Goal: Navigation & Orientation: Understand site structure

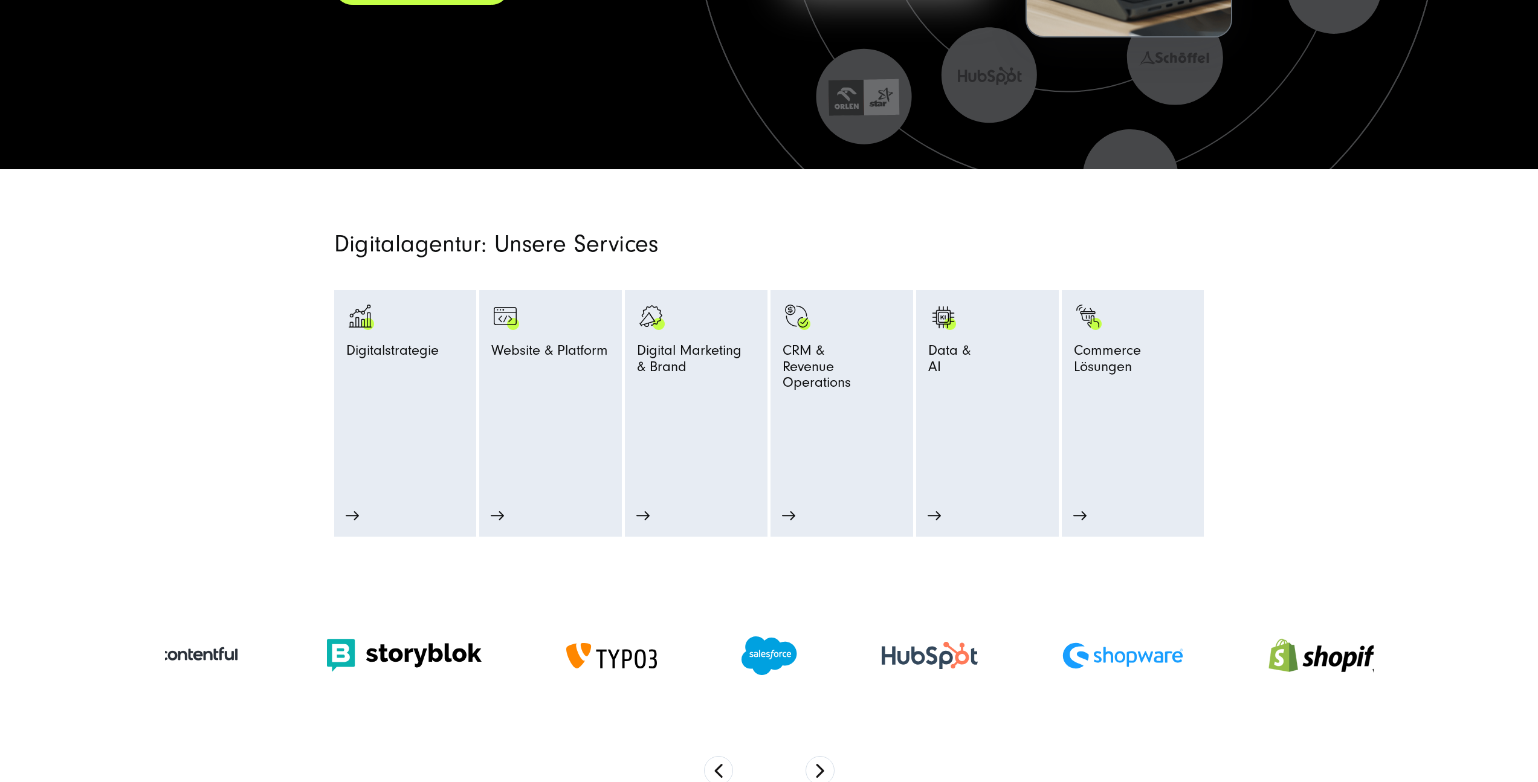
scroll to position [526, 0]
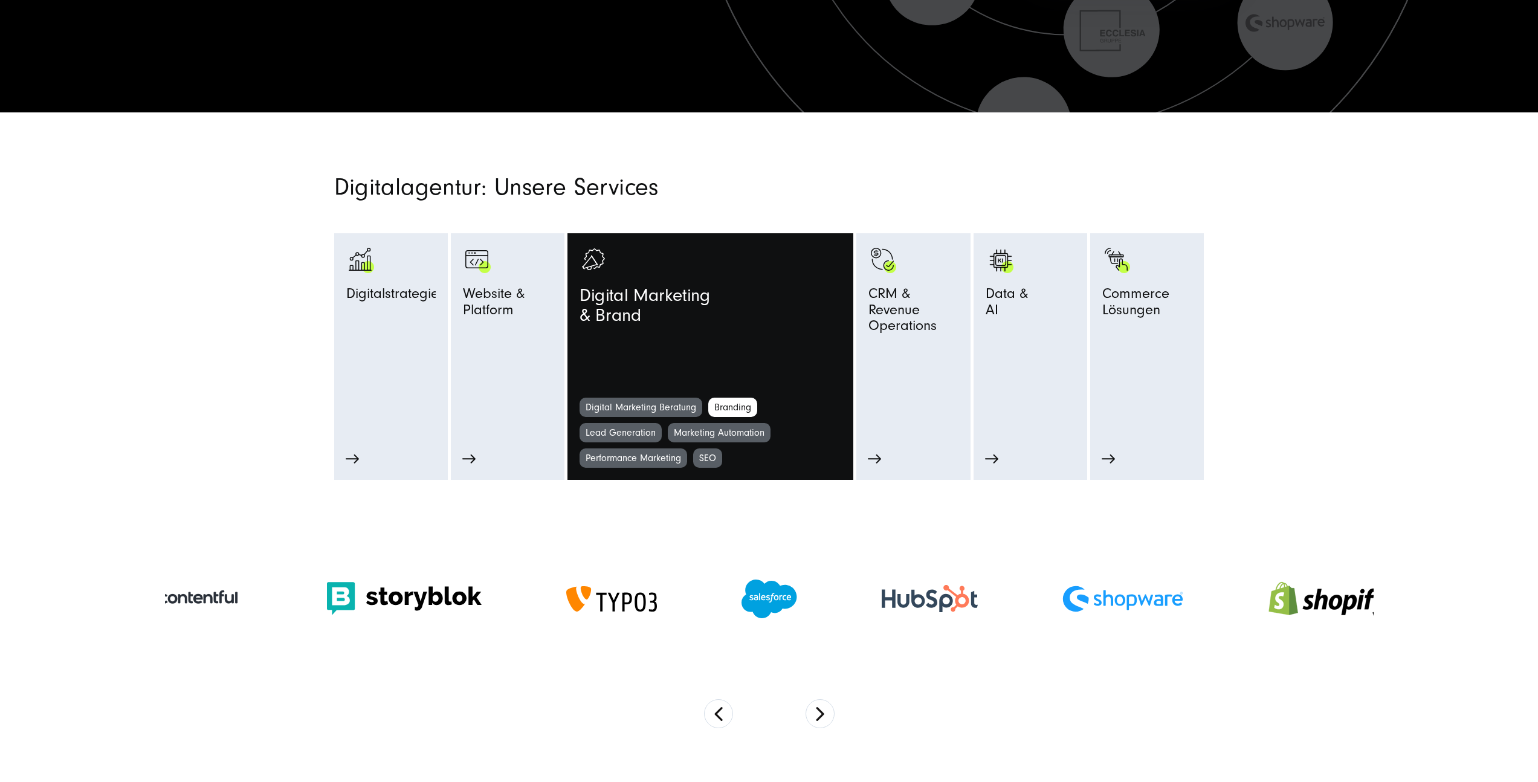
click at [742, 407] on link "Branding" at bounding box center [732, 407] width 49 height 19
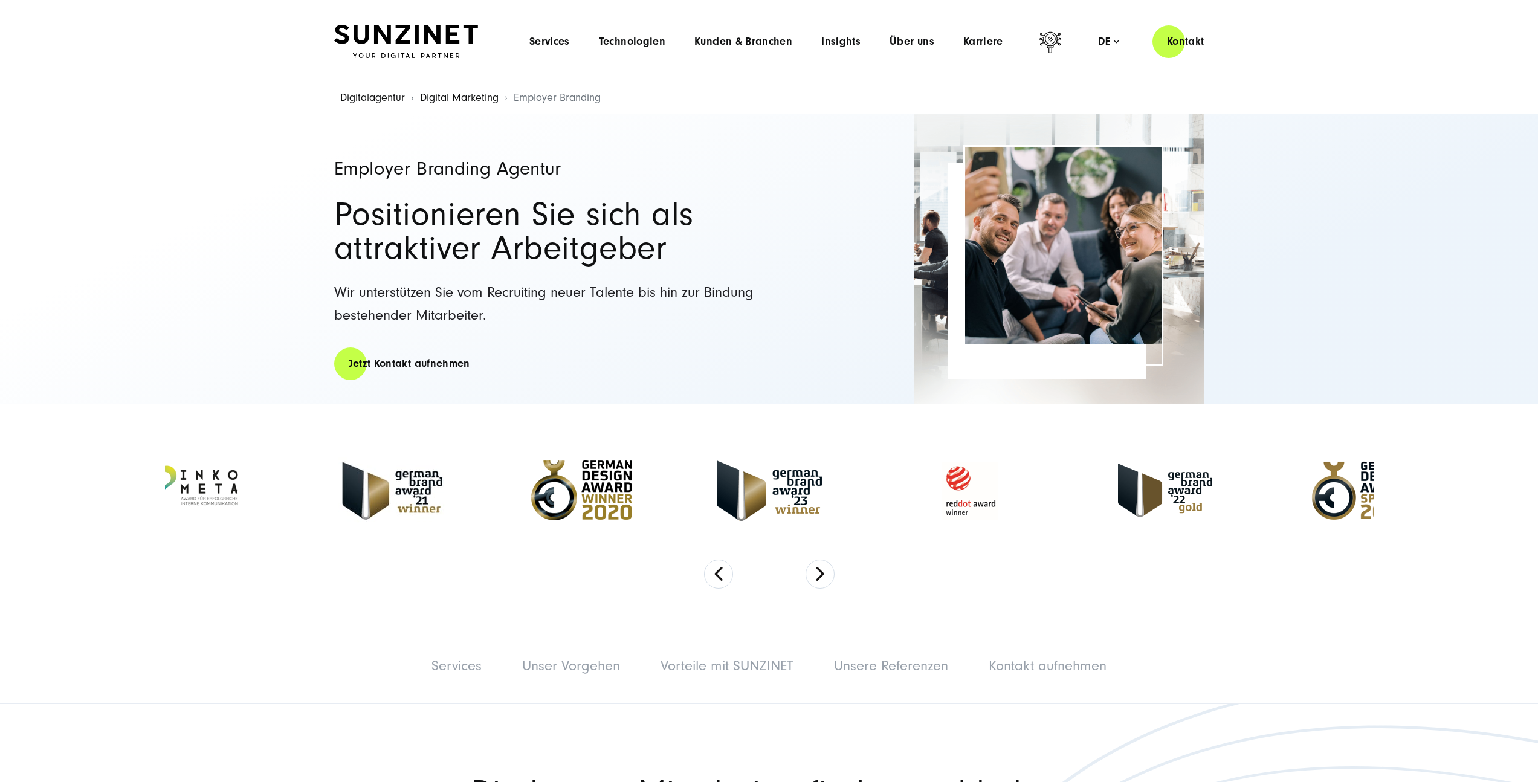
click at [436, 99] on link "Digital Marketing" at bounding box center [459, 97] width 79 height 13
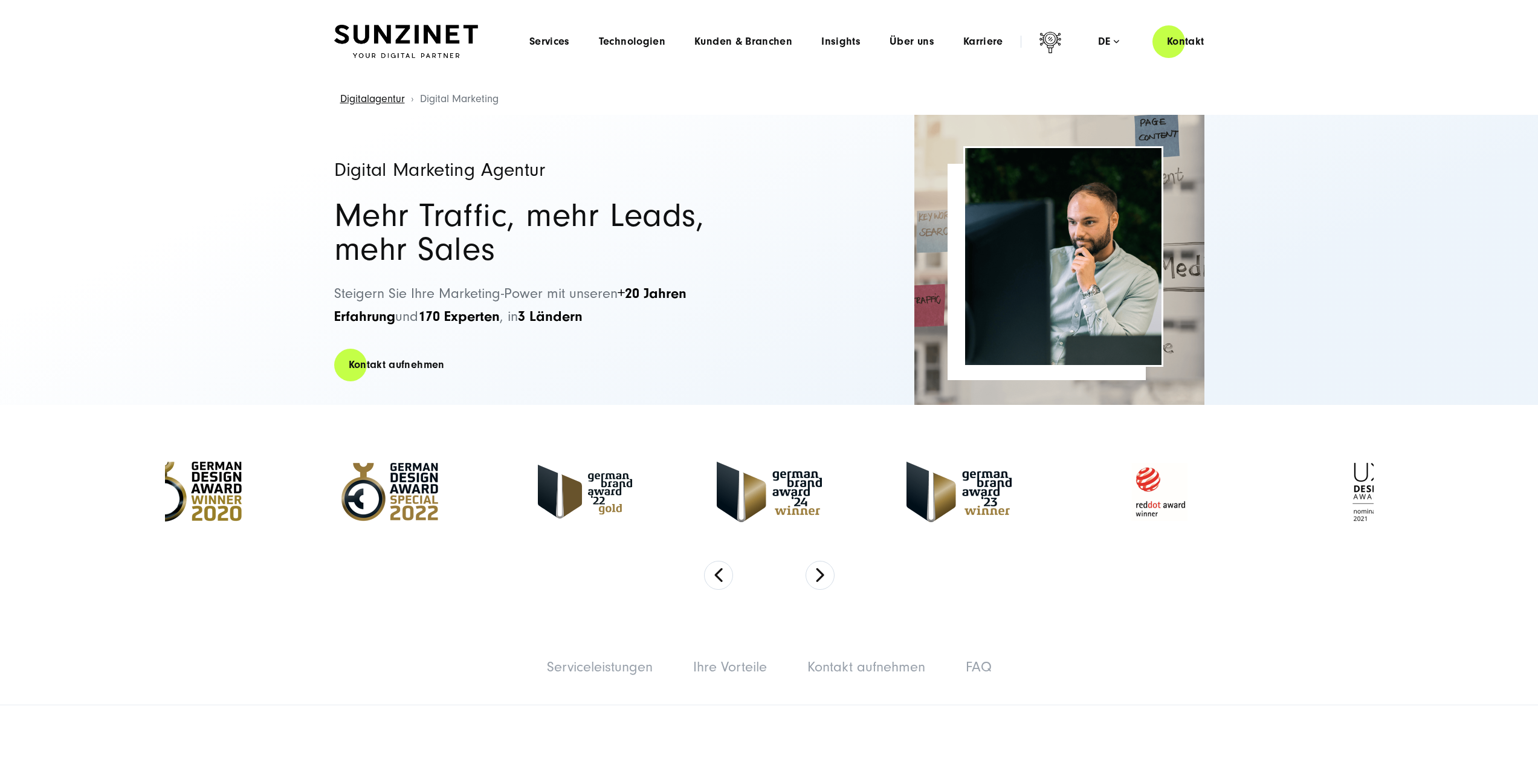
click at [397, 51] on img at bounding box center [406, 42] width 144 height 34
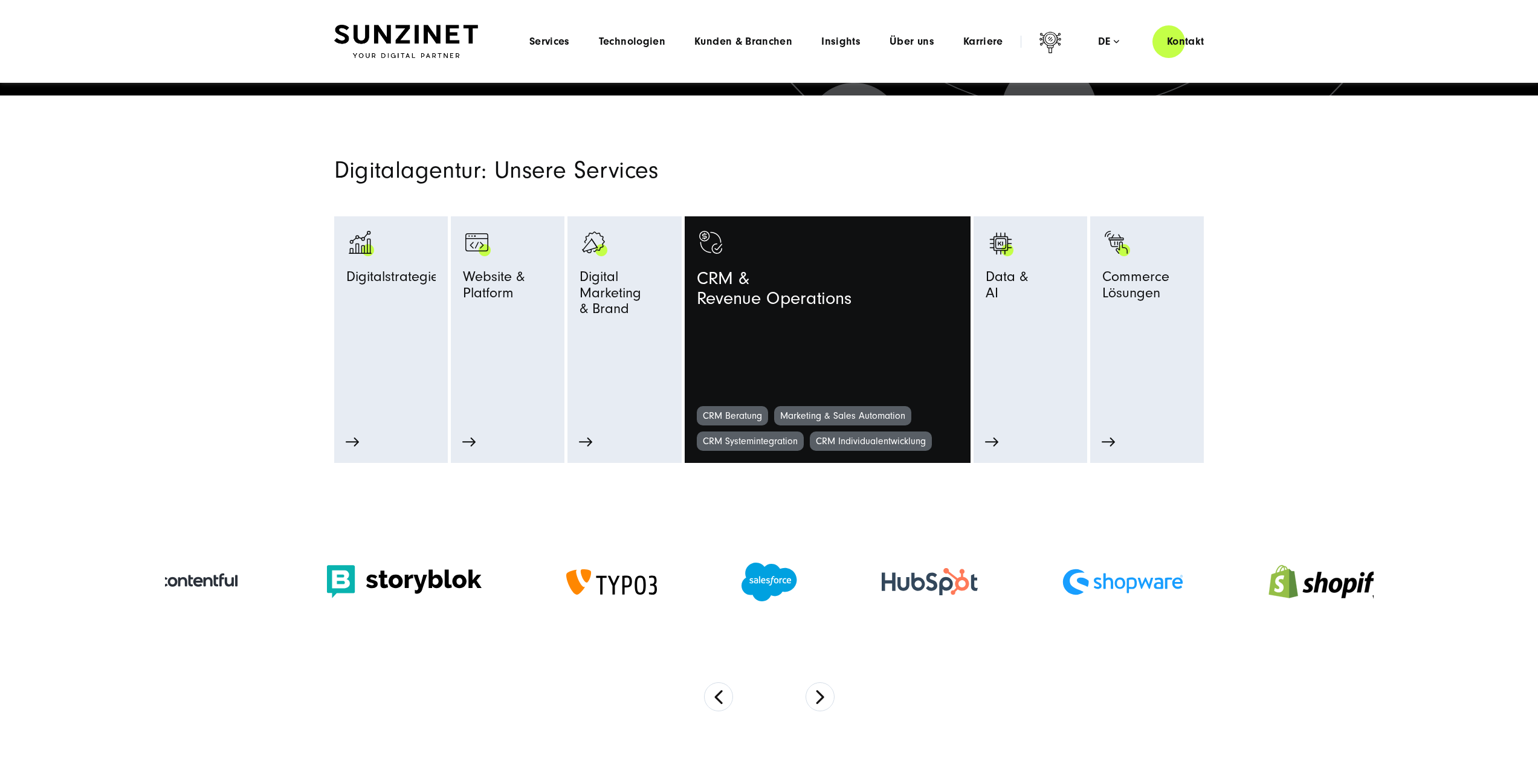
scroll to position [540, 0]
